Goal: Transaction & Acquisition: Purchase product/service

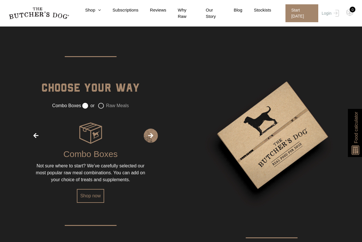
scroll to position [739, 0]
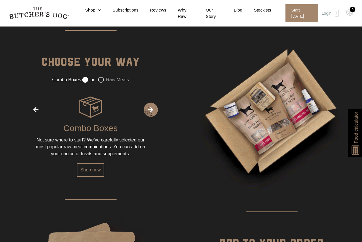
click at [94, 112] on img at bounding box center [90, 106] width 23 height 23
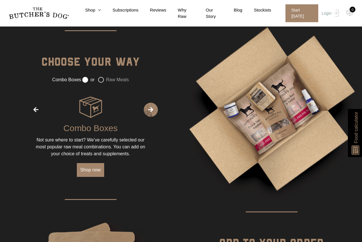
click at [94, 170] on link "Shop now" at bounding box center [90, 170] width 27 height 14
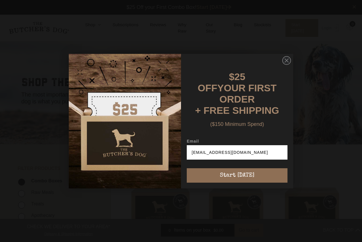
type input "[EMAIL_ADDRESS][DOMAIN_NAME]"
click at [270, 170] on button "Start [DATE]" at bounding box center [237, 175] width 101 height 14
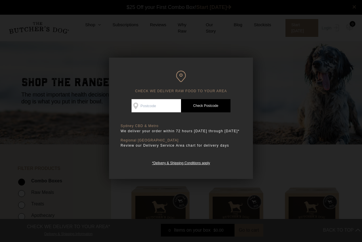
click at [141, 105] on input "Check Availability At" at bounding box center [155, 105] width 49 height 13
type input "2525"
click at [208, 156] on div "Sydney CBD & Metro We deliver your order within 72 hours [DATE] through [DATE]*…" at bounding box center [180, 145] width 121 height 42
click at [177, 165] on link "*Delivery & Shipping Conditions apply" at bounding box center [181, 161] width 58 height 5
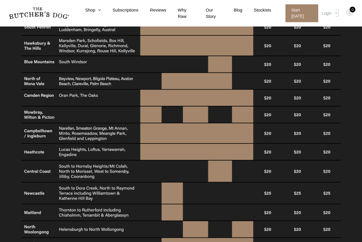
scroll to position [388, 0]
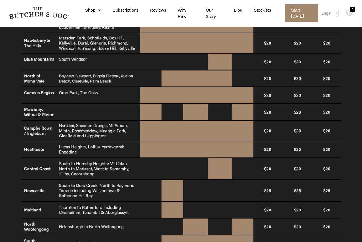
click at [198, 219] on img at bounding box center [180, 118] width 319 height 375
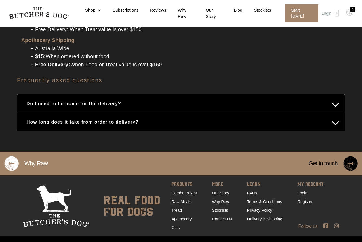
scroll to position [752, 0]
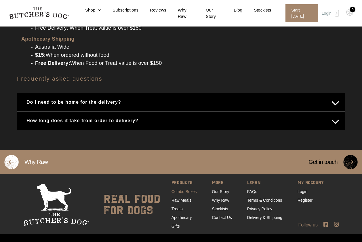
click at [185, 189] on link "Combo Boxes" at bounding box center [183, 191] width 25 height 5
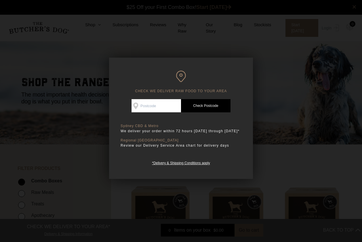
click at [142, 107] on input "Check Availability At" at bounding box center [155, 105] width 49 height 13
type input "2525"
click at [137, 128] on p "Regional [GEOGRAPHIC_DATA]" at bounding box center [180, 126] width 121 height 4
click at [294, 63] on div at bounding box center [181, 121] width 362 height 242
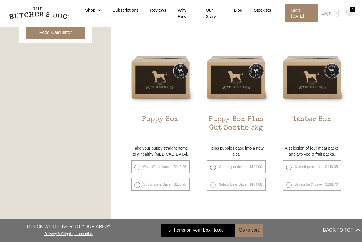
scroll to position [270, 0]
